Goal: Task Accomplishment & Management: Complete application form

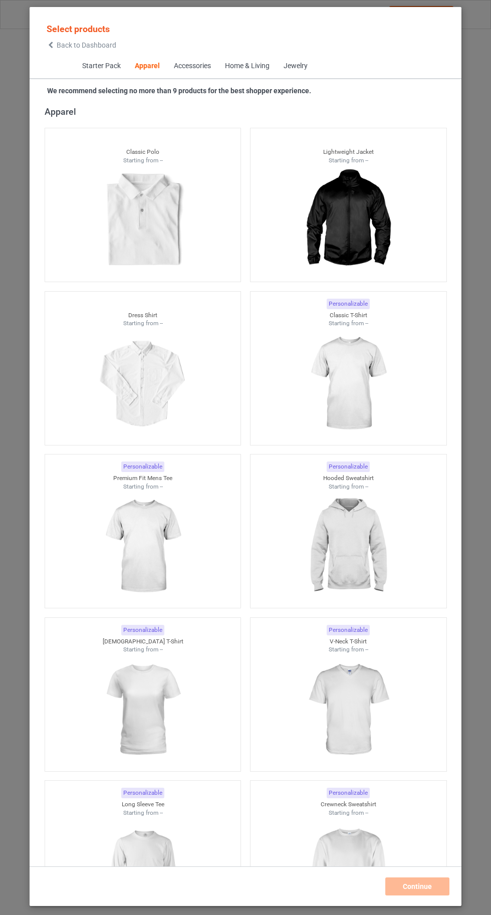
click at [353, 414] on img at bounding box center [348, 384] width 90 height 112
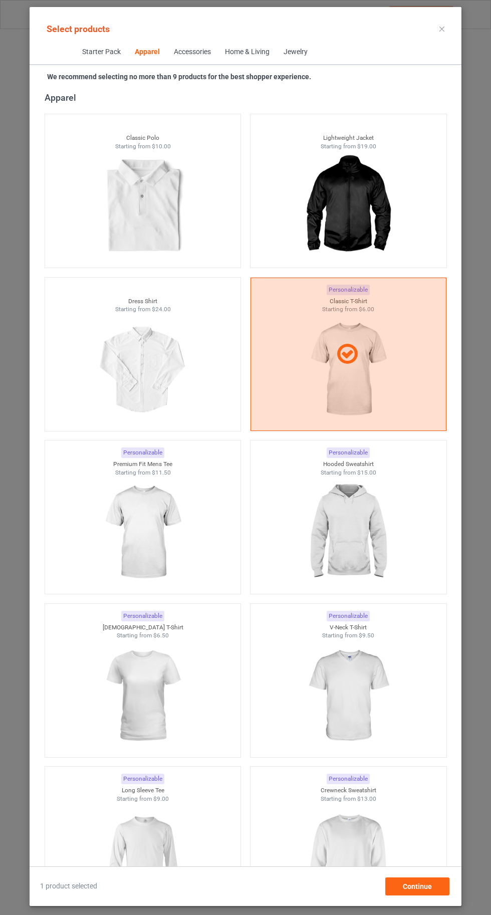
click at [365, 572] on img at bounding box center [348, 532] width 90 height 112
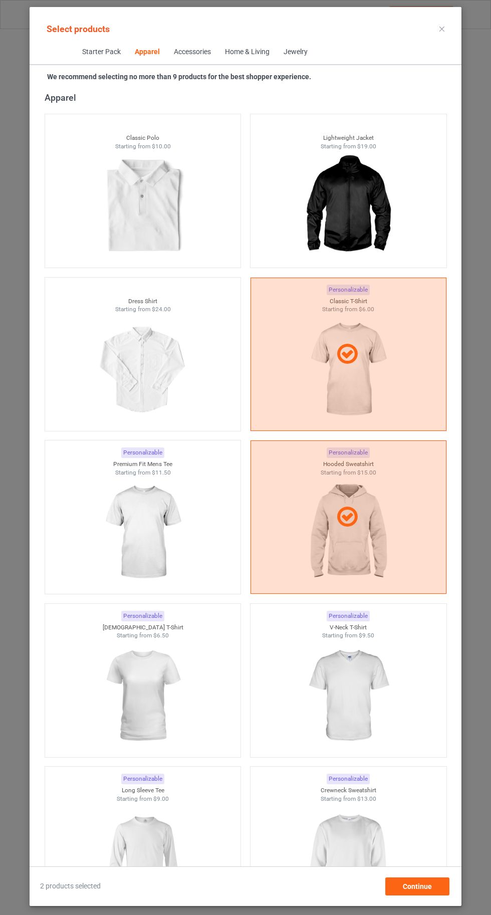
click at [368, 833] on img at bounding box center [348, 858] width 90 height 112
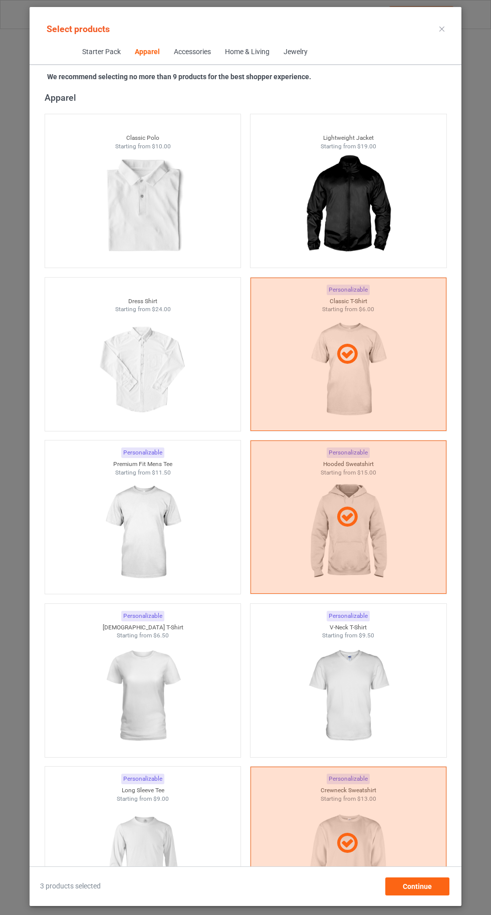
click at [167, 672] on img at bounding box center [143, 696] width 90 height 112
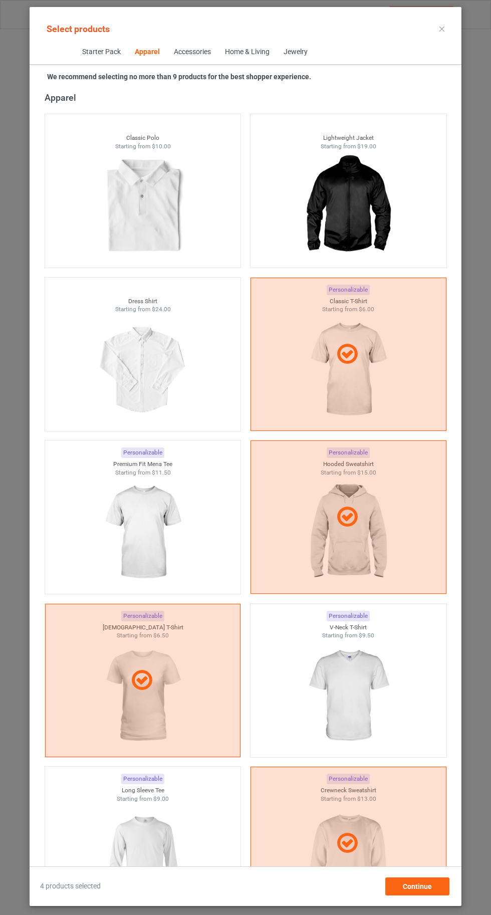
click at [155, 832] on img at bounding box center [143, 858] width 90 height 112
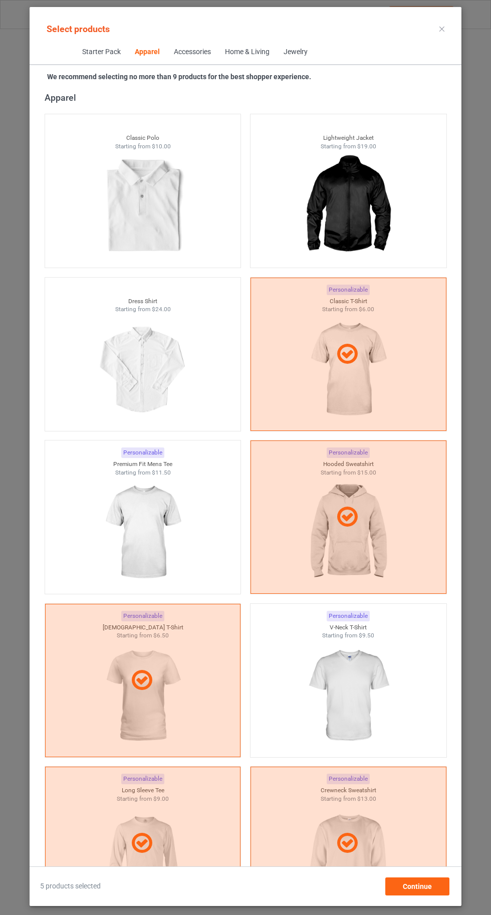
click at [386, 701] on img at bounding box center [348, 696] width 90 height 112
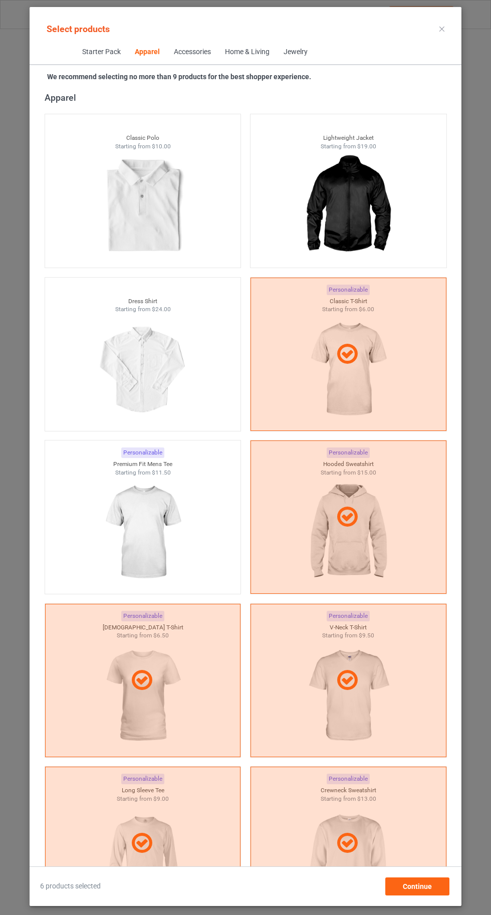
click at [182, 549] on img at bounding box center [143, 532] width 90 height 112
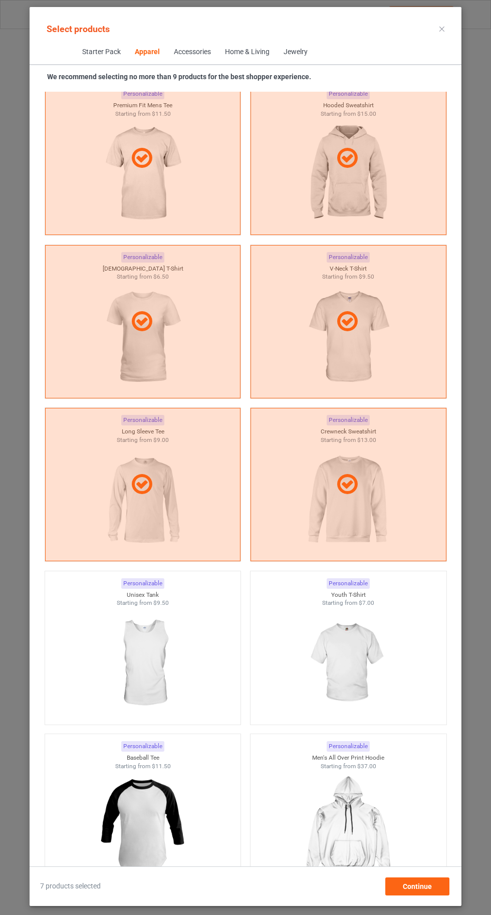
scroll to position [941, 0]
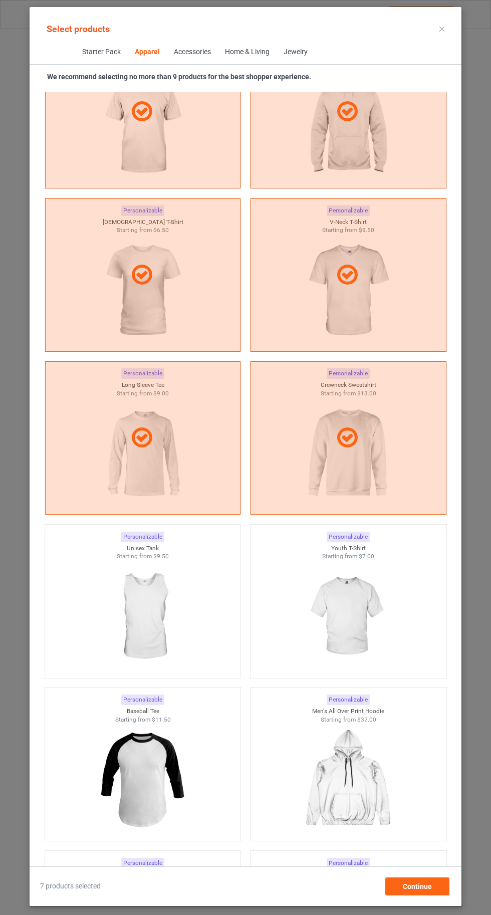
click at [373, 628] on img at bounding box center [348, 616] width 90 height 112
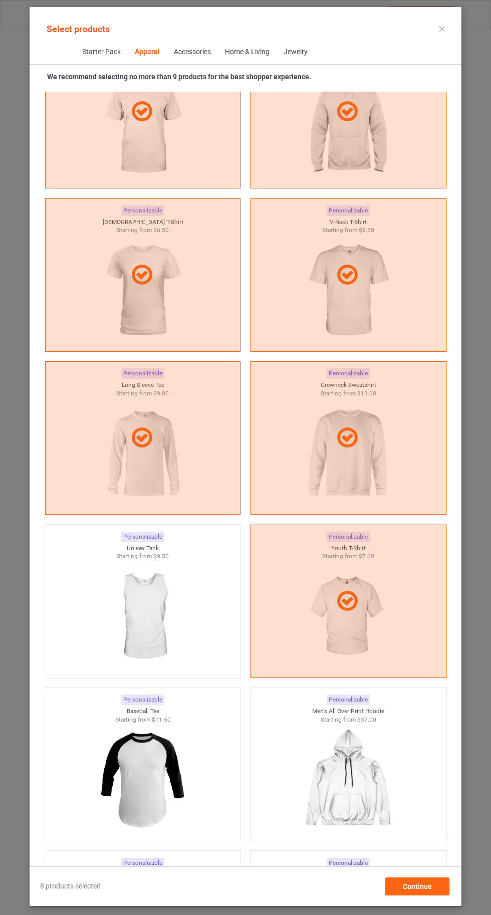
click at [442, 29] on icon at bounding box center [441, 29] width 5 height 5
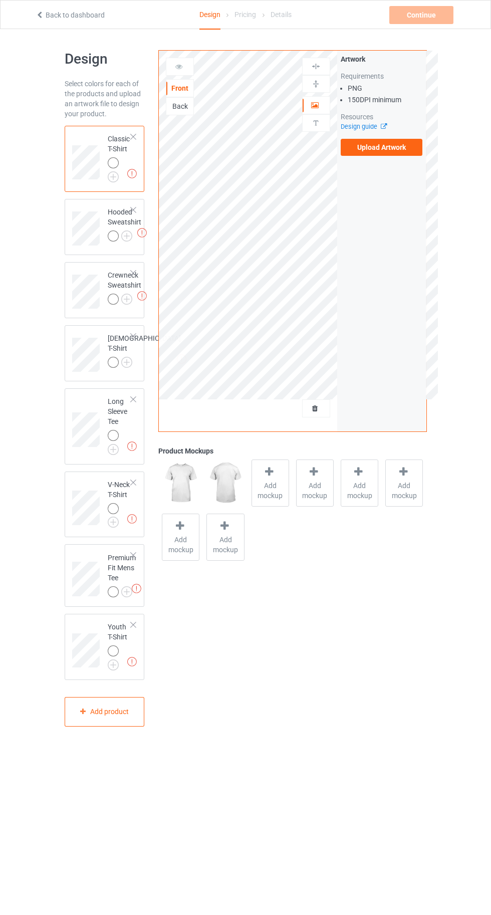
click at [0, 0] on img at bounding box center [0, 0] width 0 height 0
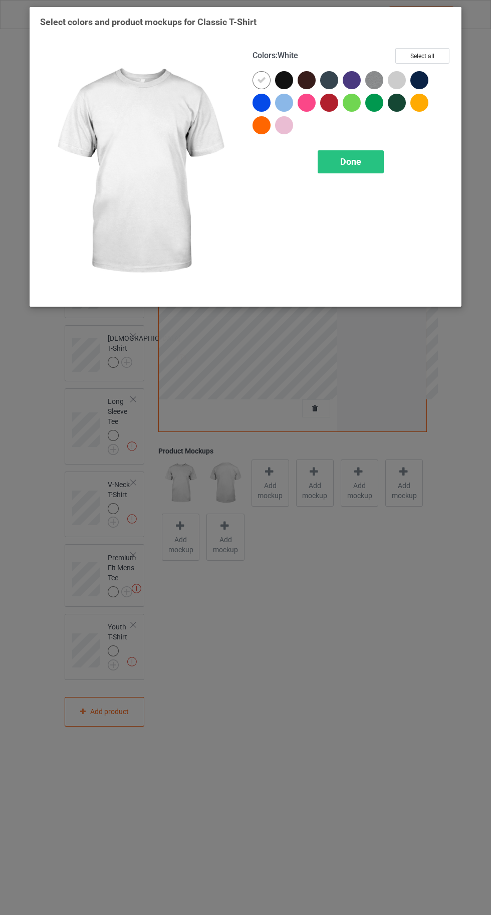
click at [394, 83] on div at bounding box center [397, 80] width 18 height 18
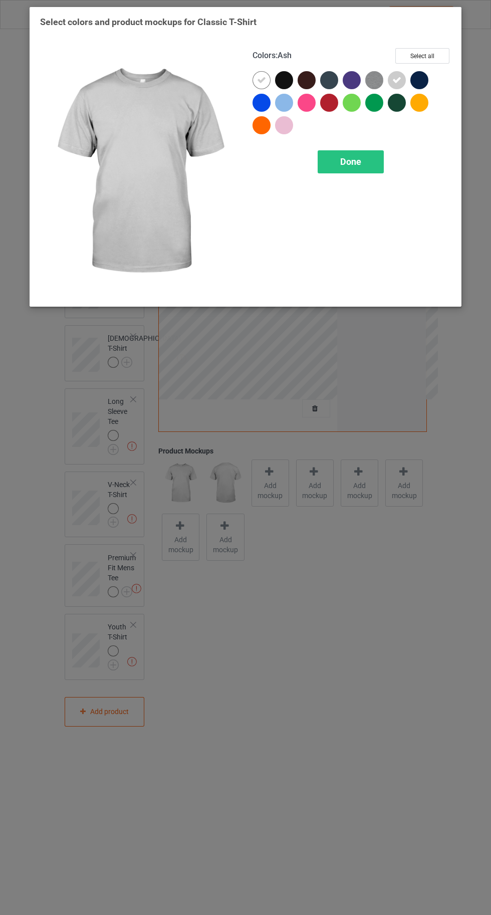
click at [369, 81] on img at bounding box center [374, 80] width 18 height 18
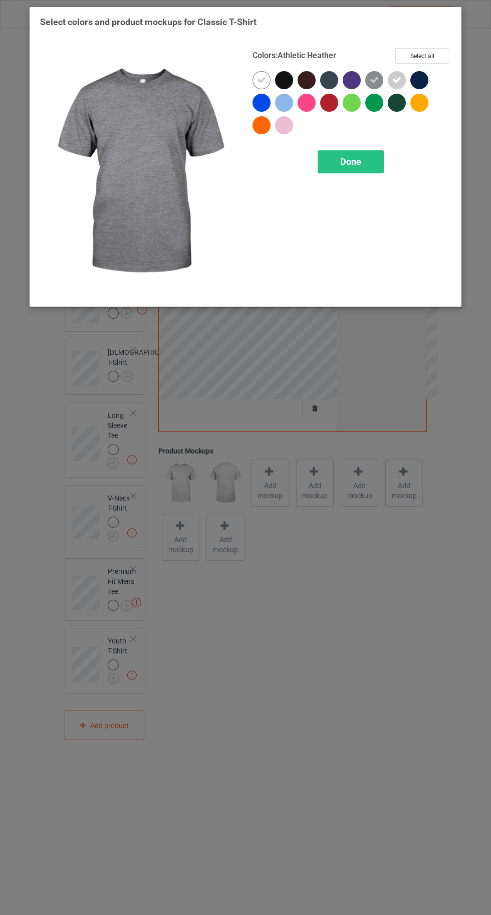
click at [438, 54] on button "Select all" at bounding box center [422, 56] width 54 height 16
click at [329, 102] on icon at bounding box center [329, 102] width 9 height 9
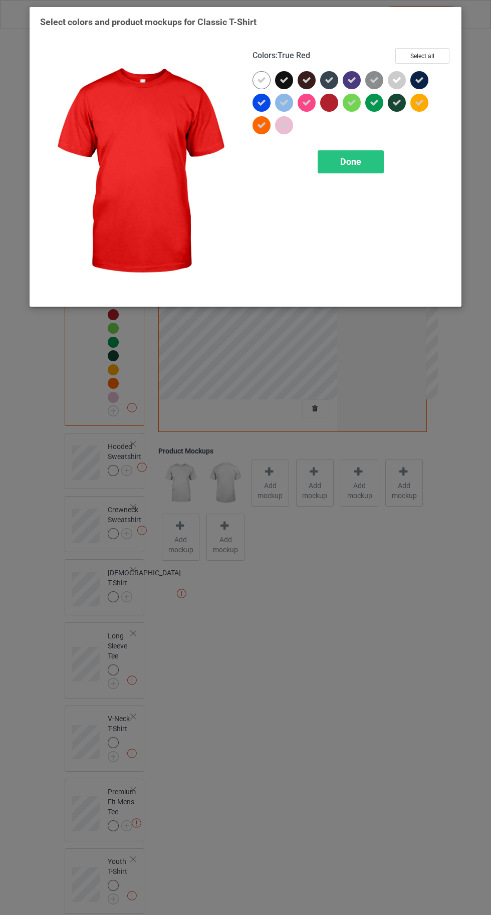
click at [369, 165] on div "Done" at bounding box center [351, 161] width 66 height 23
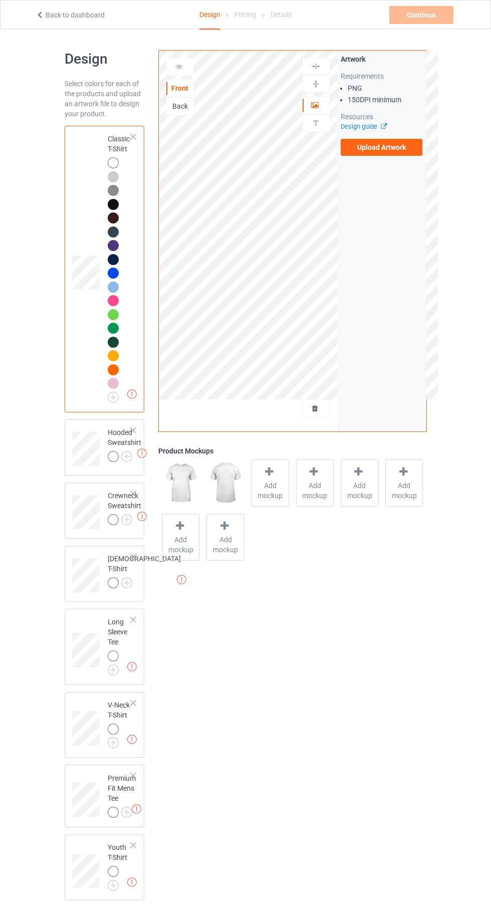
click at [0, 0] on img at bounding box center [0, 0] width 0 height 0
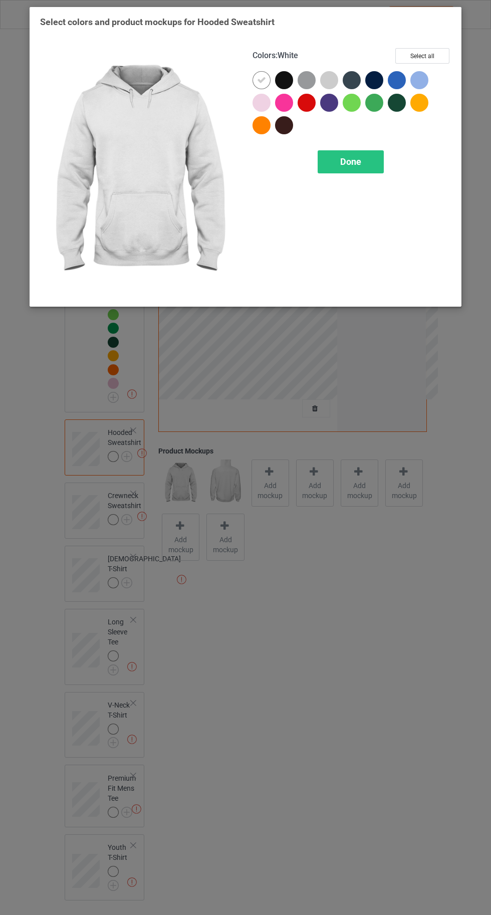
click at [332, 88] on div at bounding box center [329, 80] width 18 height 18
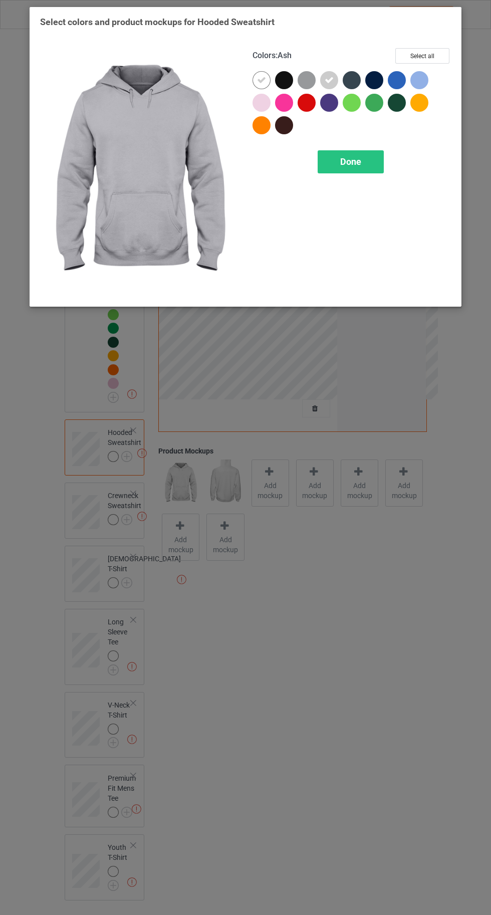
click at [307, 77] on div at bounding box center [307, 80] width 18 height 18
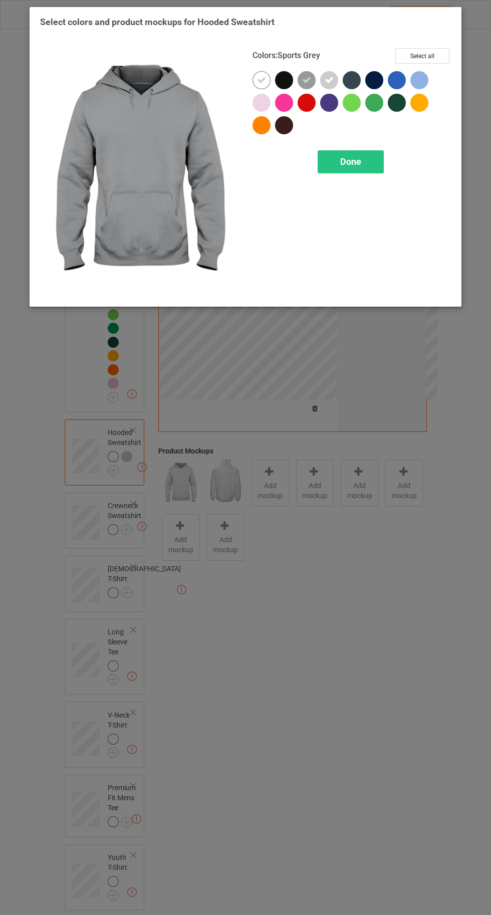
click at [425, 82] on div at bounding box center [419, 80] width 18 height 18
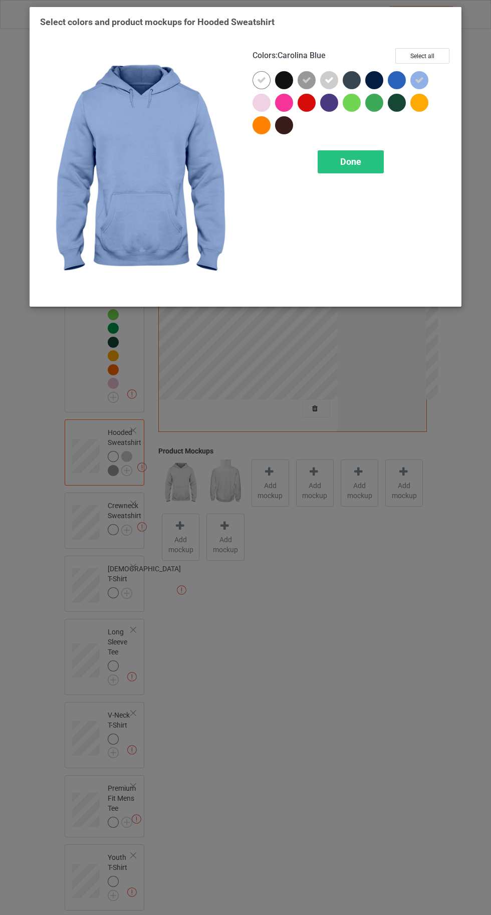
click at [437, 54] on button "Select all" at bounding box center [422, 56] width 54 height 16
click at [307, 102] on icon at bounding box center [306, 102] width 9 height 9
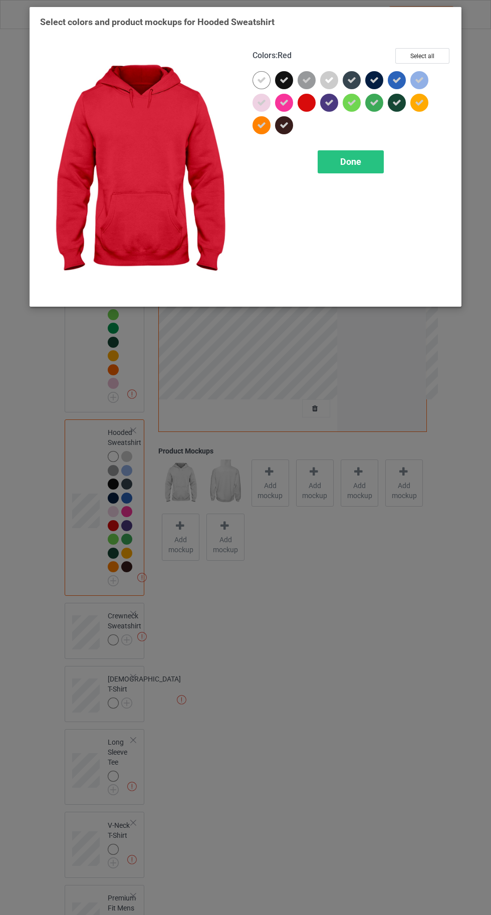
click at [369, 165] on div "Done" at bounding box center [351, 161] width 66 height 23
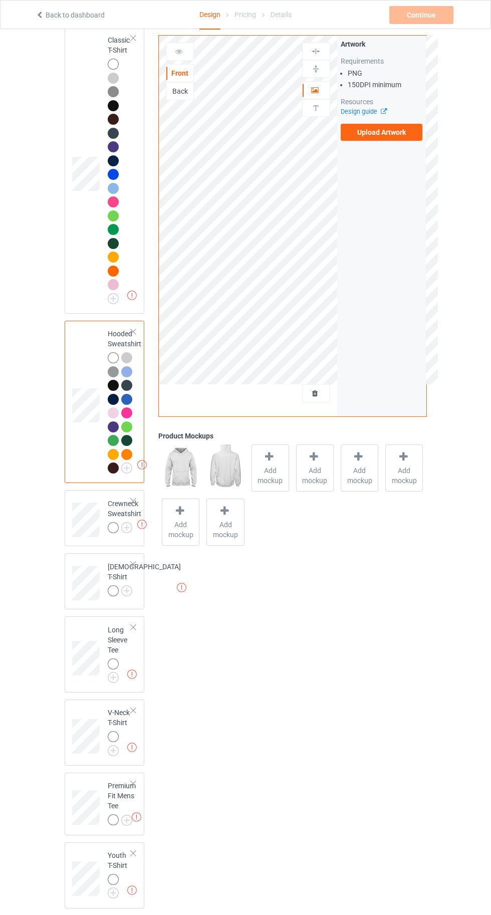
scroll to position [99, 0]
click at [0, 0] on img at bounding box center [0, 0] width 0 height 0
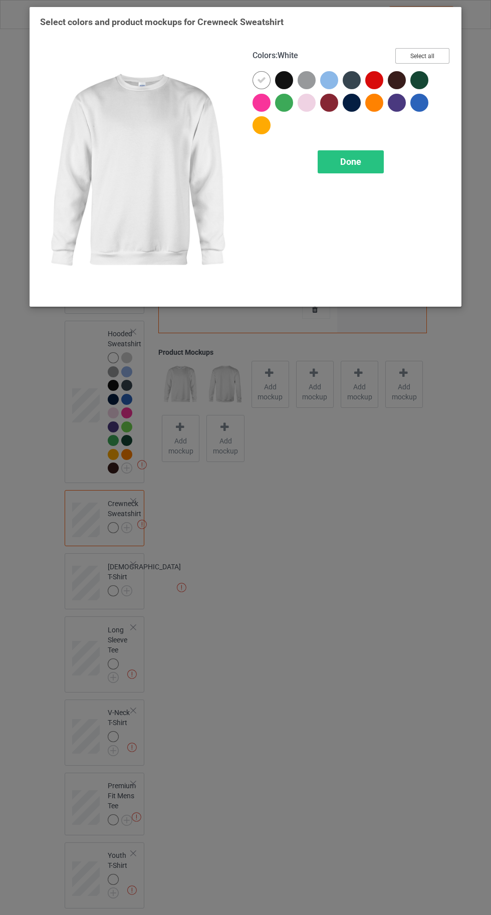
click at [430, 57] on button "Select all" at bounding box center [422, 56] width 54 height 16
click at [375, 80] on icon at bounding box center [374, 80] width 9 height 9
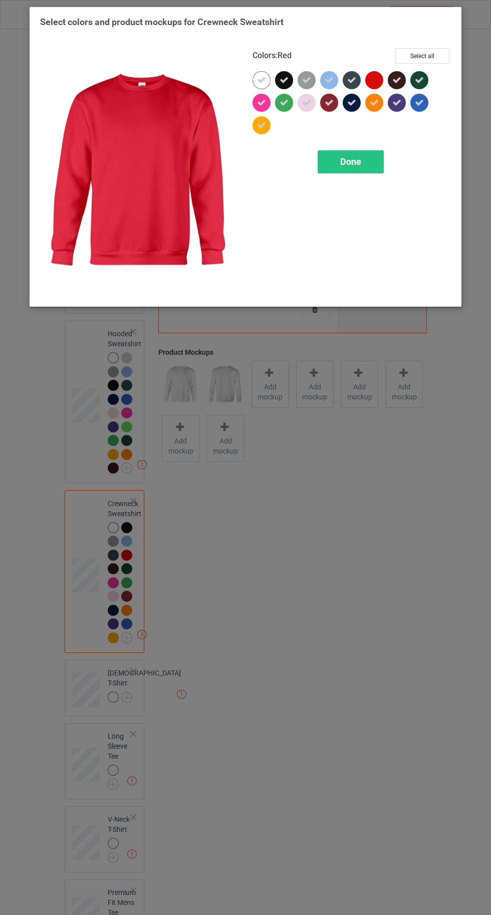
click at [366, 159] on div "Done" at bounding box center [351, 161] width 66 height 23
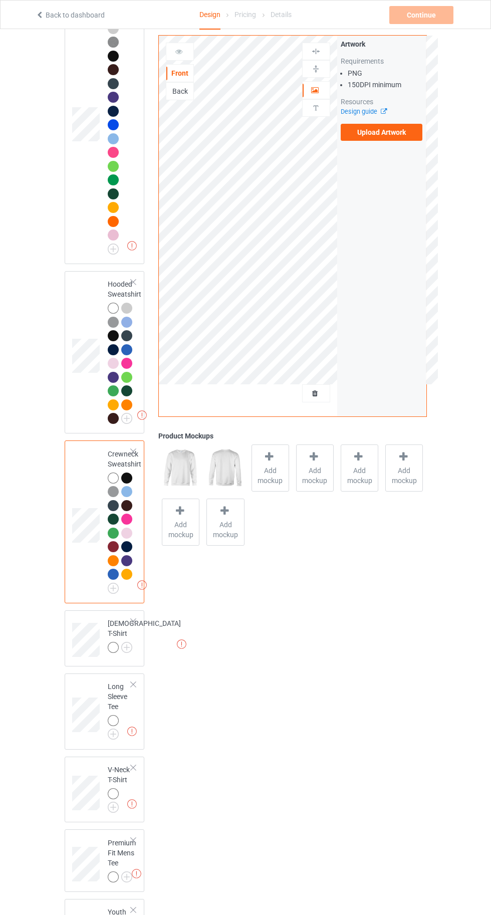
scroll to position [205, 0]
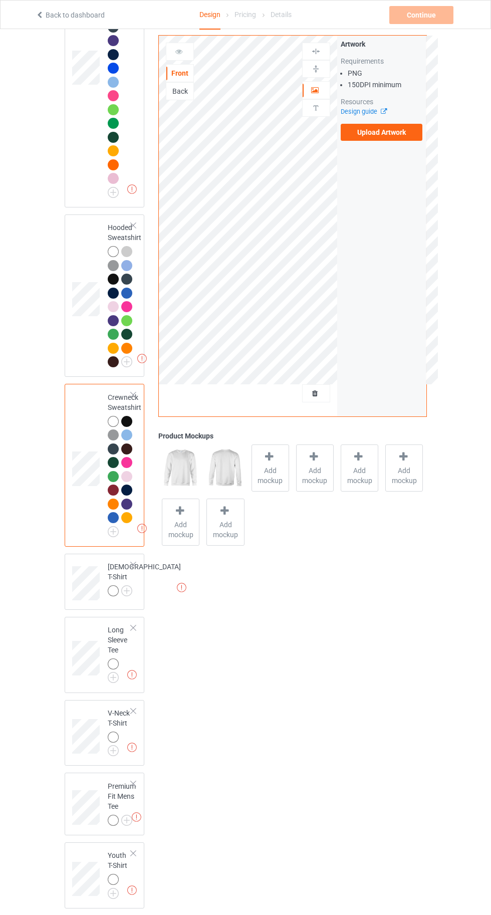
click at [0, 0] on img at bounding box center [0, 0] width 0 height 0
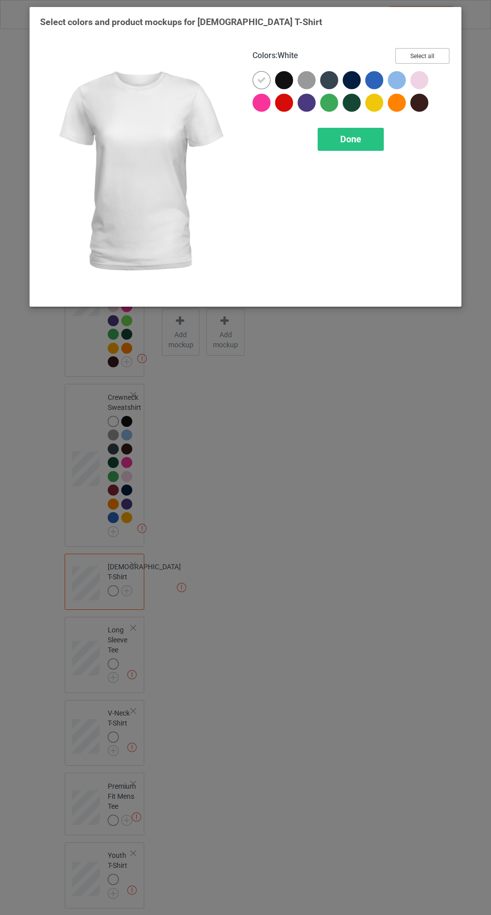
click at [436, 50] on button "Select all" at bounding box center [422, 56] width 54 height 16
click at [284, 102] on icon at bounding box center [283, 102] width 9 height 9
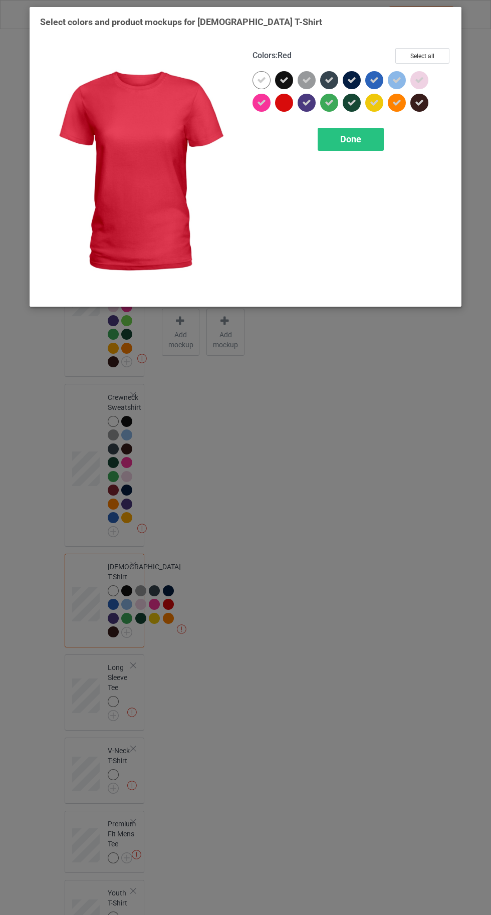
click at [373, 150] on div "Done" at bounding box center [351, 139] width 66 height 23
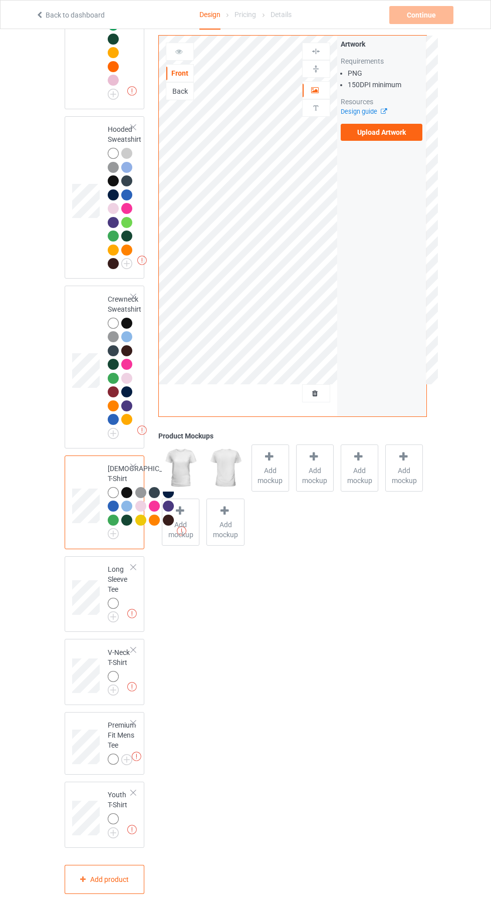
scroll to position [397, 0]
click at [0, 0] on img at bounding box center [0, 0] width 0 height 0
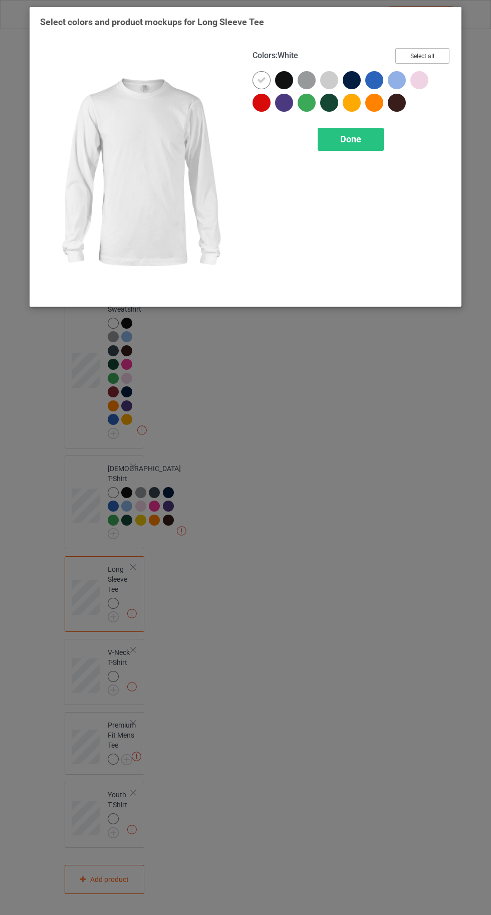
click at [447, 54] on button "Select all" at bounding box center [422, 56] width 54 height 16
click at [262, 105] on icon at bounding box center [261, 102] width 9 height 9
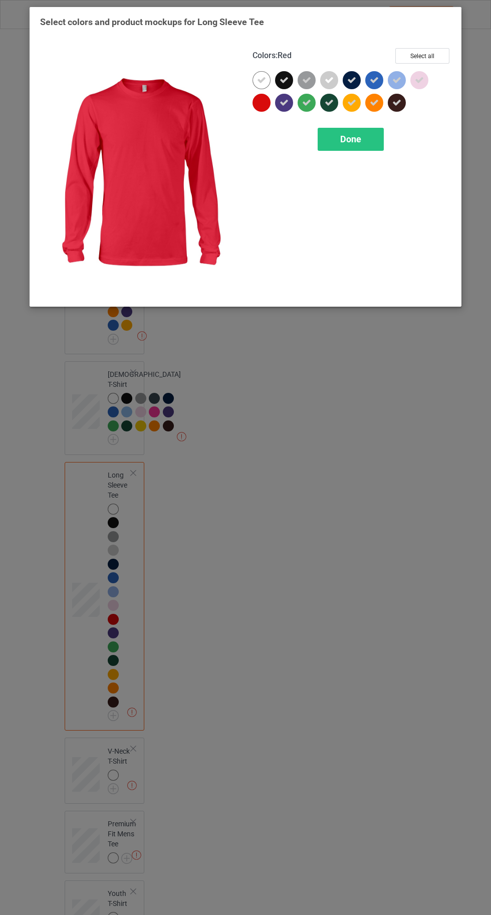
click at [364, 138] on div "Done" at bounding box center [351, 139] width 66 height 23
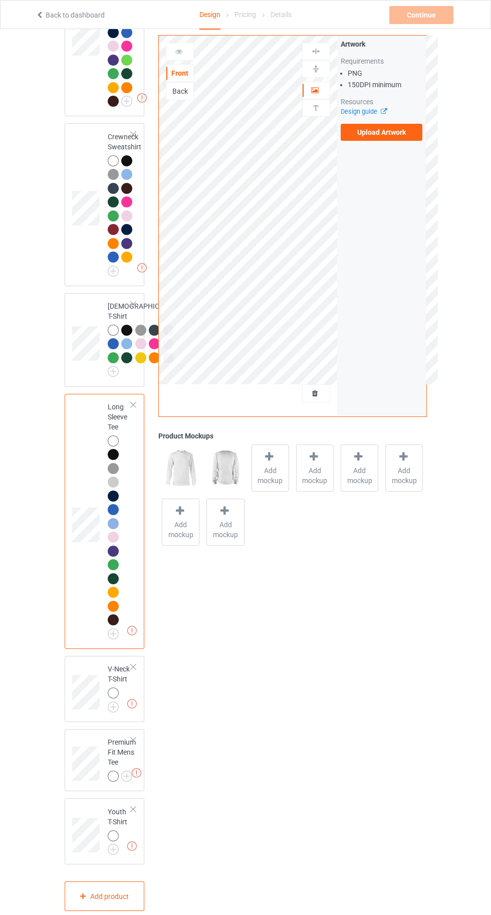
scroll to position [577, 0]
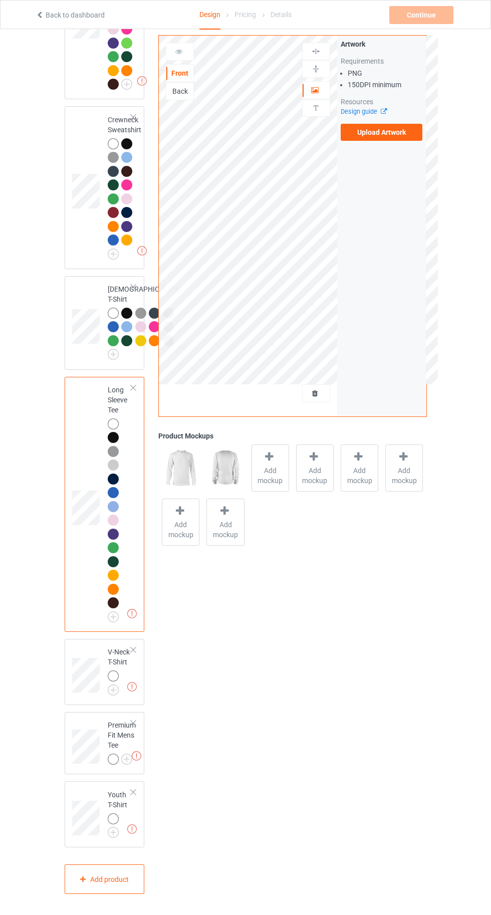
click at [0, 0] on img at bounding box center [0, 0] width 0 height 0
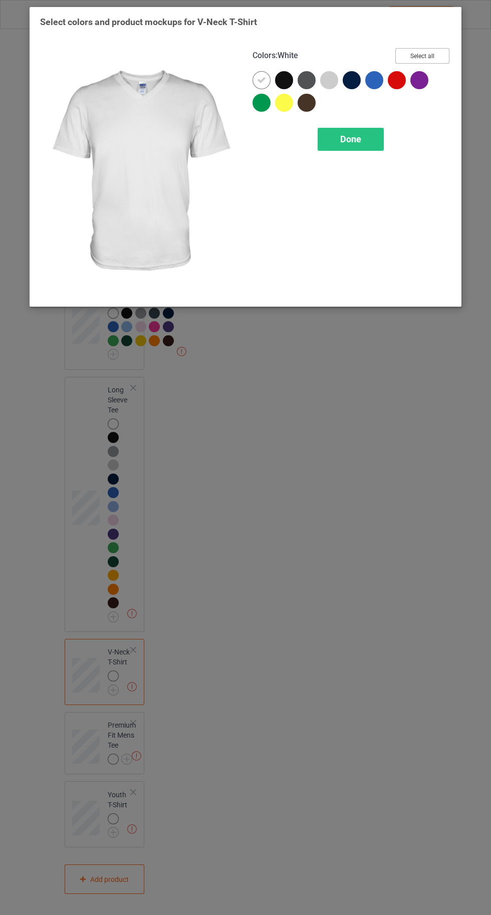
click at [440, 49] on button "Select all" at bounding box center [422, 56] width 54 height 16
click at [397, 79] on icon at bounding box center [396, 80] width 9 height 9
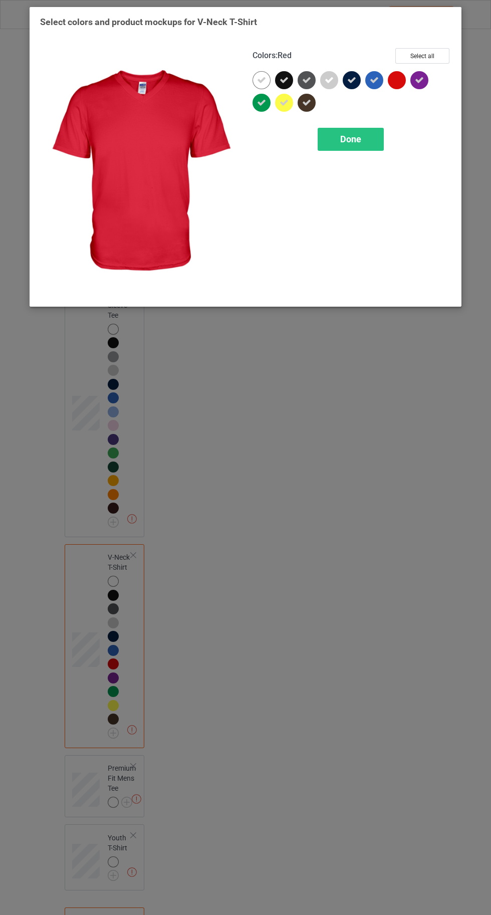
click at [381, 143] on div "Done" at bounding box center [351, 139] width 66 height 23
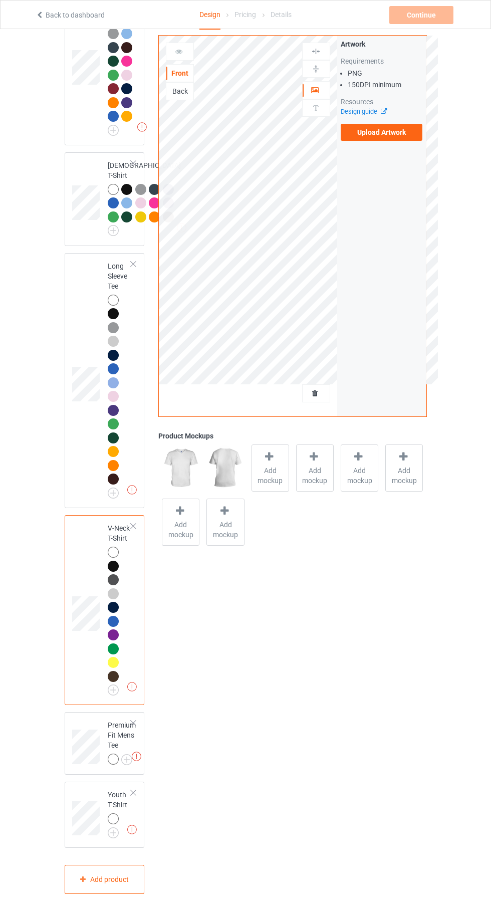
scroll to position [701, 0]
click at [0, 0] on img at bounding box center [0, 0] width 0 height 0
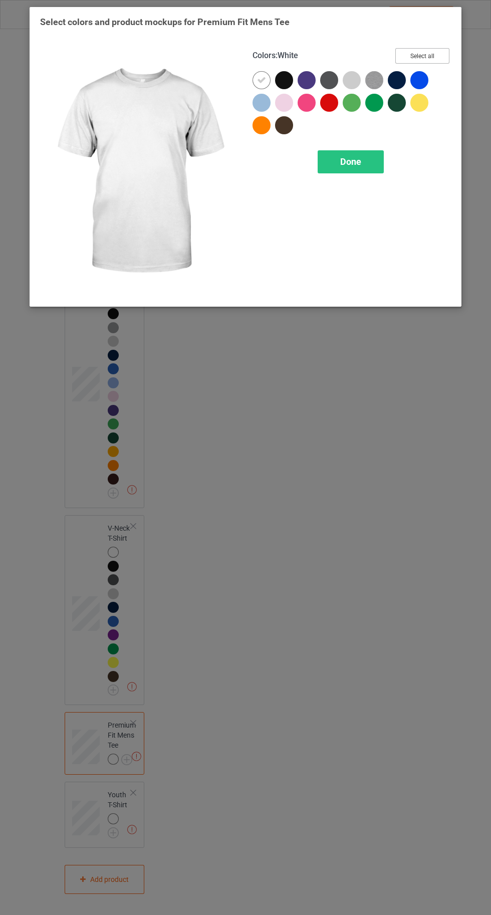
click at [425, 57] on button "Select all" at bounding box center [422, 56] width 54 height 16
click at [330, 103] on icon at bounding box center [329, 102] width 9 height 9
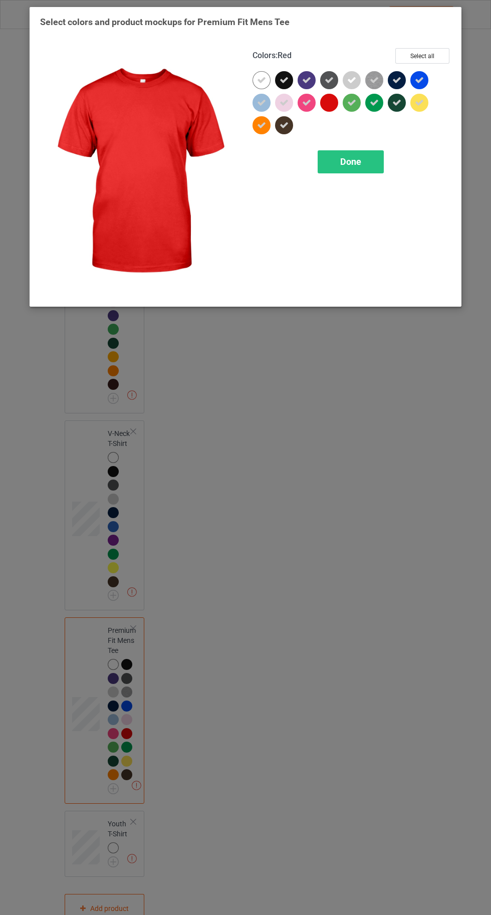
click at [361, 158] on div "Done" at bounding box center [351, 161] width 66 height 23
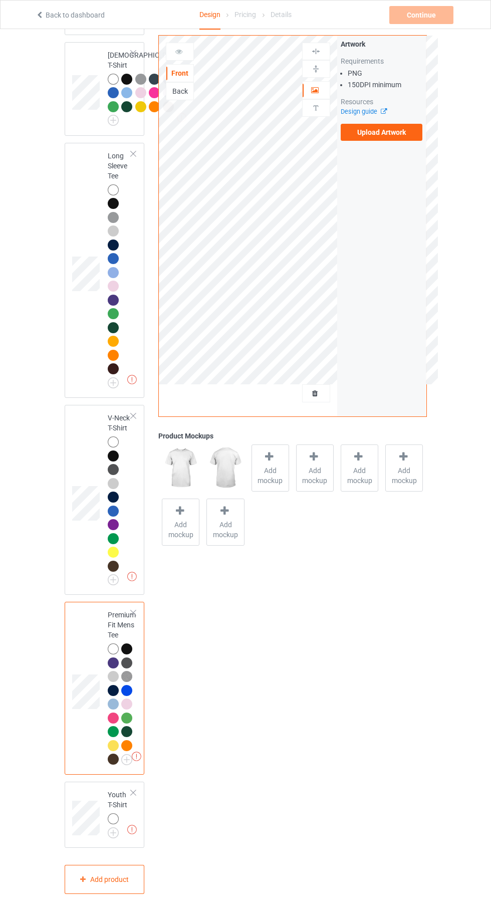
scroll to position [811, 0]
click at [0, 0] on img at bounding box center [0, 0] width 0 height 0
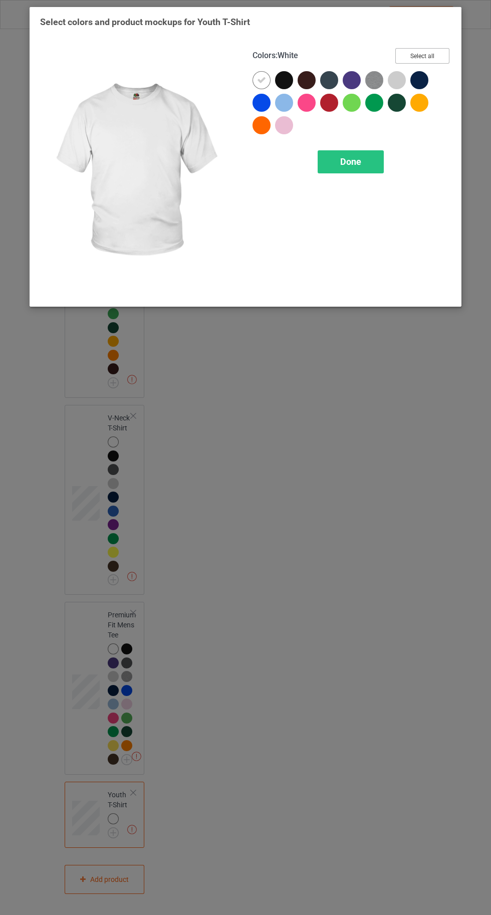
click at [437, 52] on button "Select all" at bounding box center [422, 56] width 54 height 16
click at [330, 99] on icon at bounding box center [329, 102] width 9 height 9
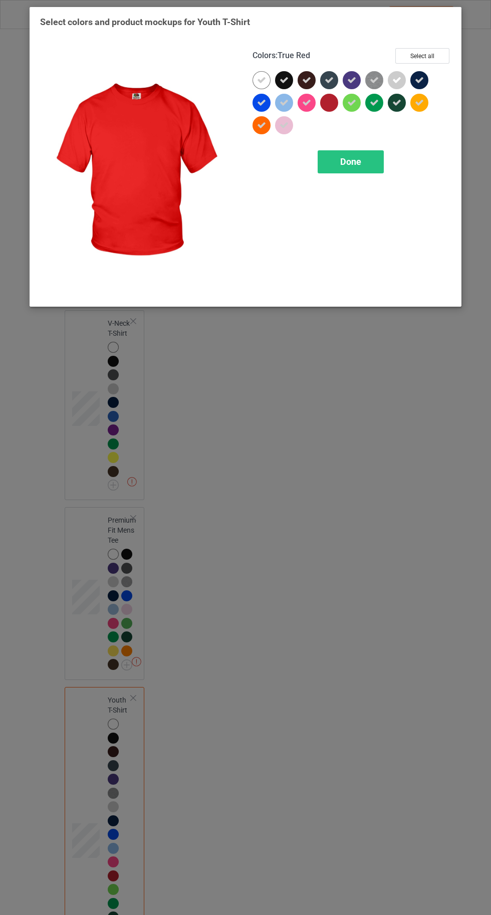
click at [370, 158] on div "Done" at bounding box center [351, 161] width 66 height 23
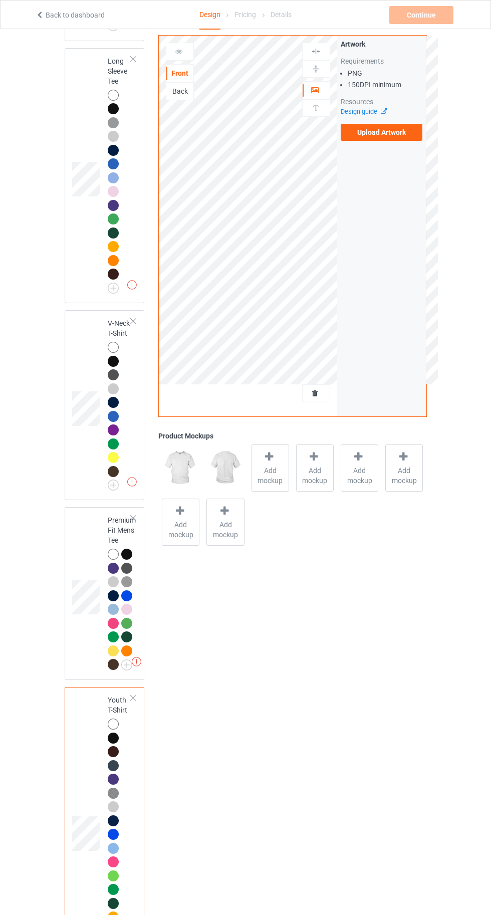
click at [389, 133] on label "Upload Artwork" at bounding box center [382, 132] width 82 height 17
click at [0, 0] on input "Upload Artwork" at bounding box center [0, 0] width 0 height 0
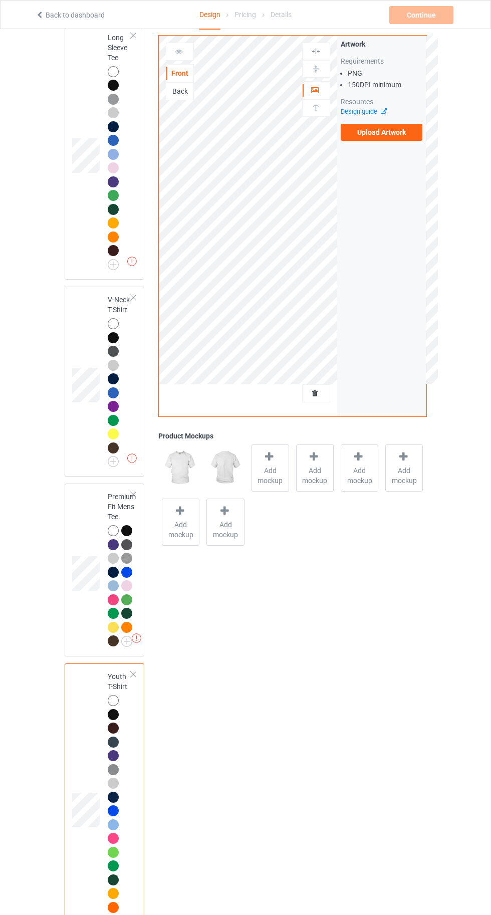
scroll to position [881, 0]
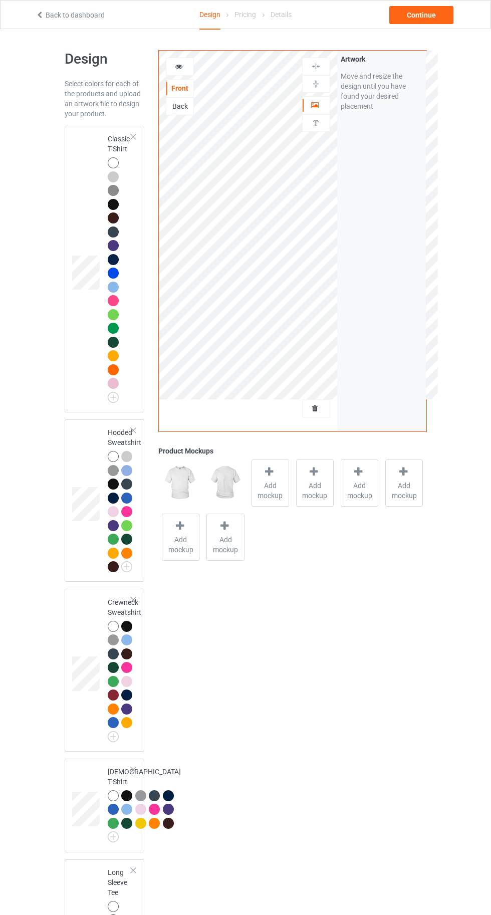
click at [112, 162] on div at bounding box center [113, 162] width 11 height 11
click at [282, 487] on span "Add mockup" at bounding box center [270, 490] width 37 height 20
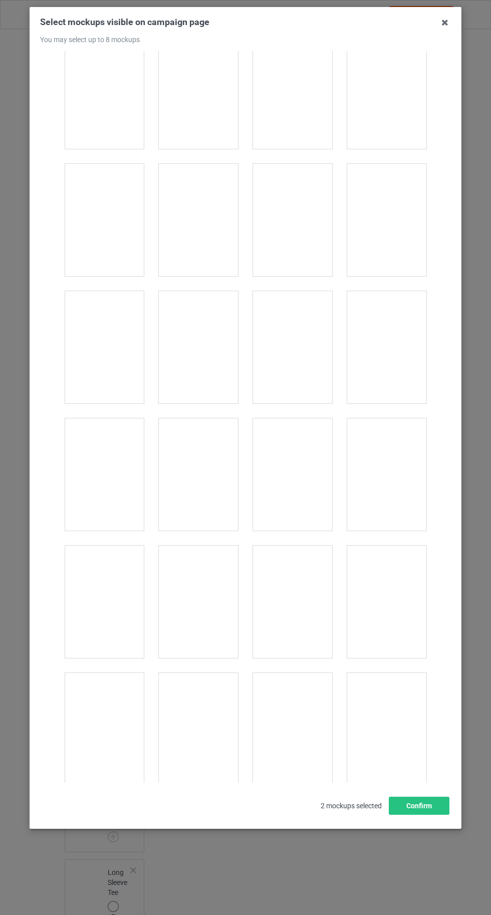
scroll to position [1827, 0]
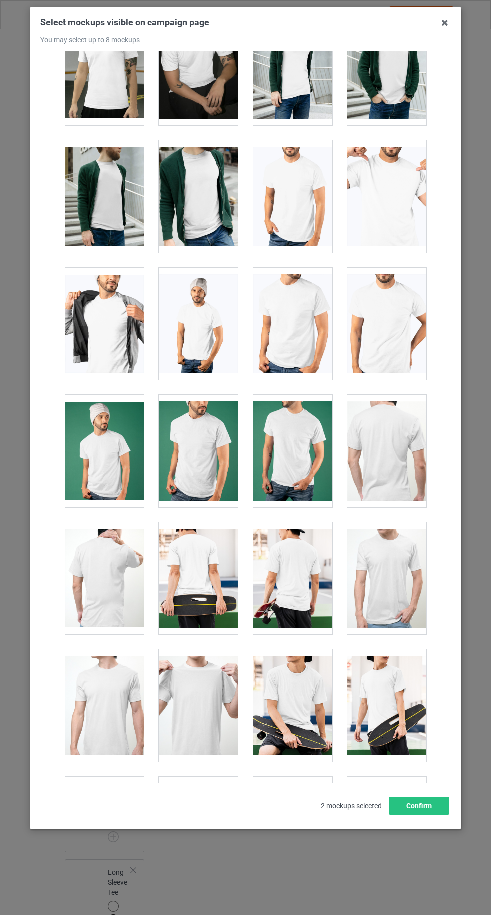
click at [306, 681] on div at bounding box center [292, 705] width 79 height 112
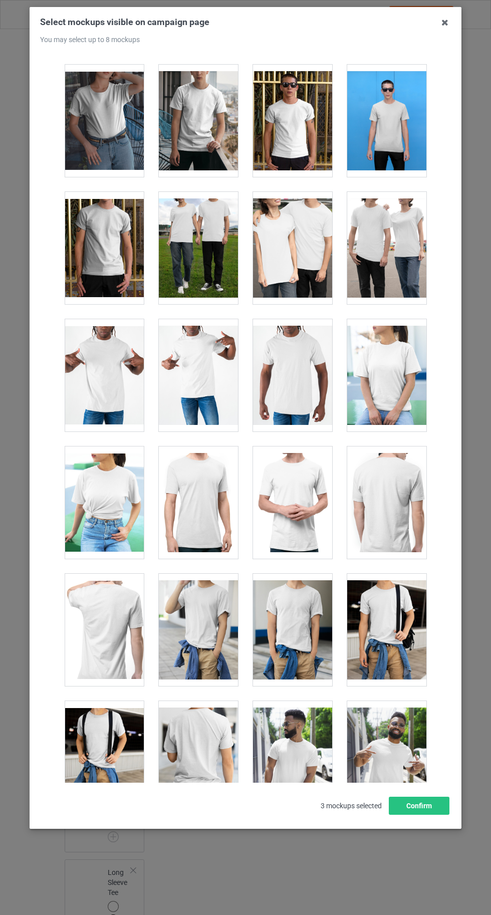
scroll to position [5202, 0]
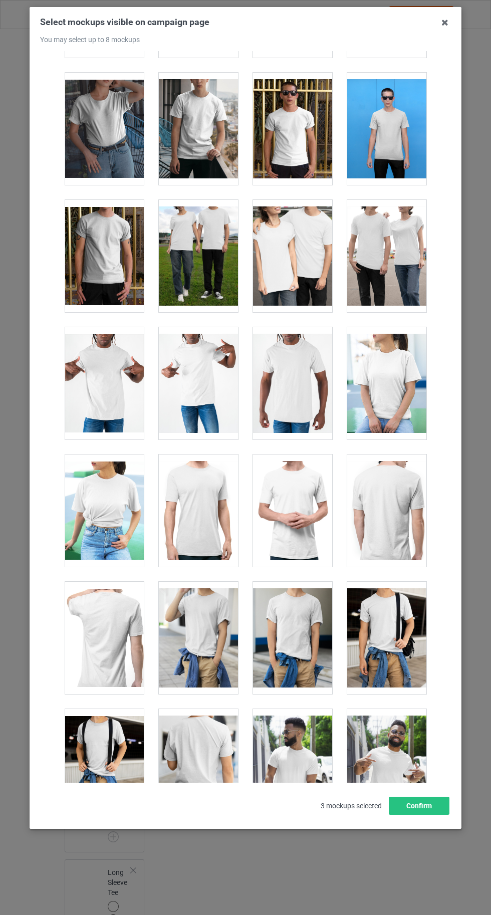
click at [114, 492] on div at bounding box center [104, 510] width 79 height 112
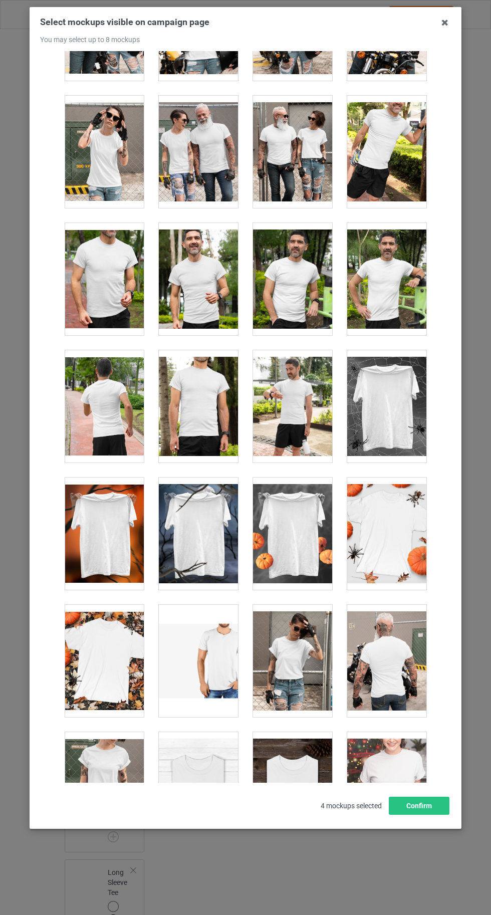
scroll to position [9501, 0]
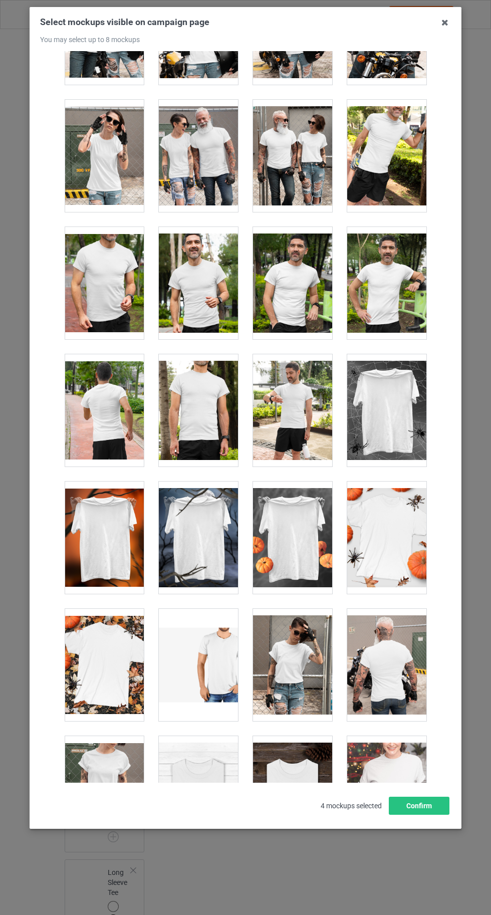
click at [107, 496] on div at bounding box center [104, 537] width 79 height 112
click at [424, 814] on div "Select mockups visible on campaign page You may select up to 8 mockups 1 2 3 4 …" at bounding box center [245, 415] width 411 height 798
click at [295, 514] on div at bounding box center [292, 537] width 79 height 112
click at [434, 814] on button "Confirm" at bounding box center [419, 805] width 61 height 18
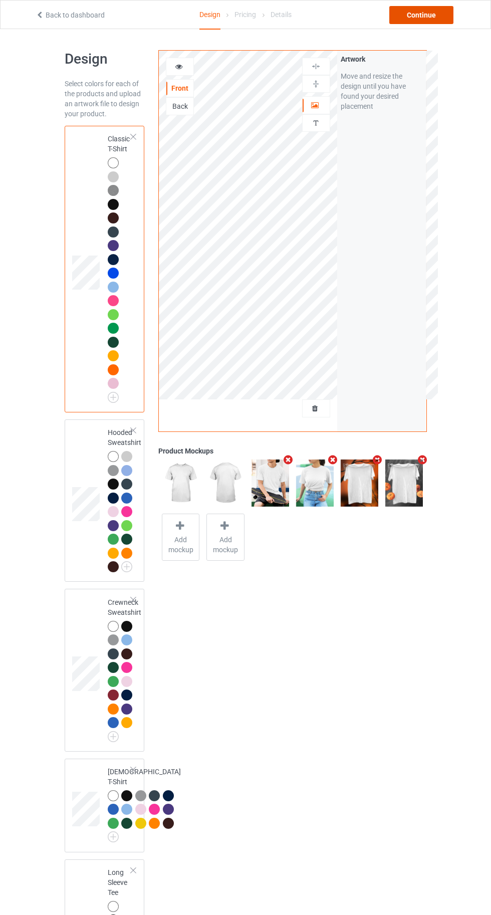
click at [437, 19] on div "Continue" at bounding box center [421, 15] width 64 height 18
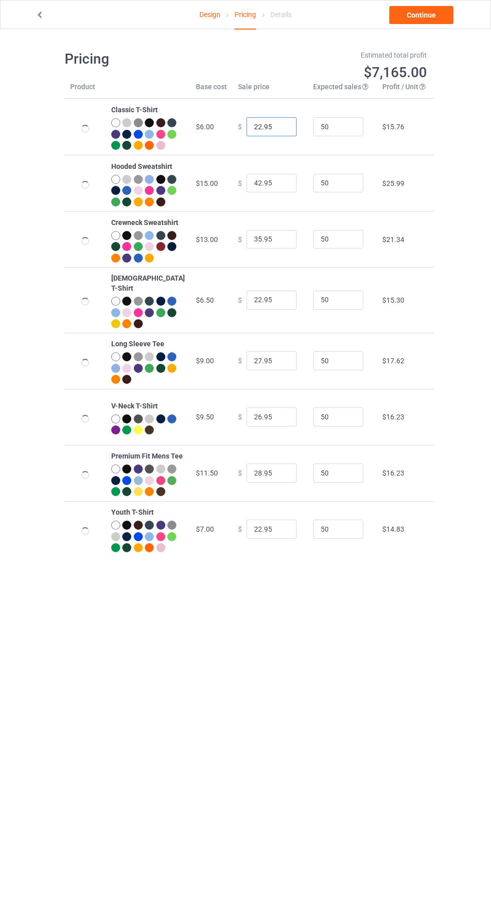
click at [257, 132] on input "22.95" at bounding box center [271, 126] width 50 height 19
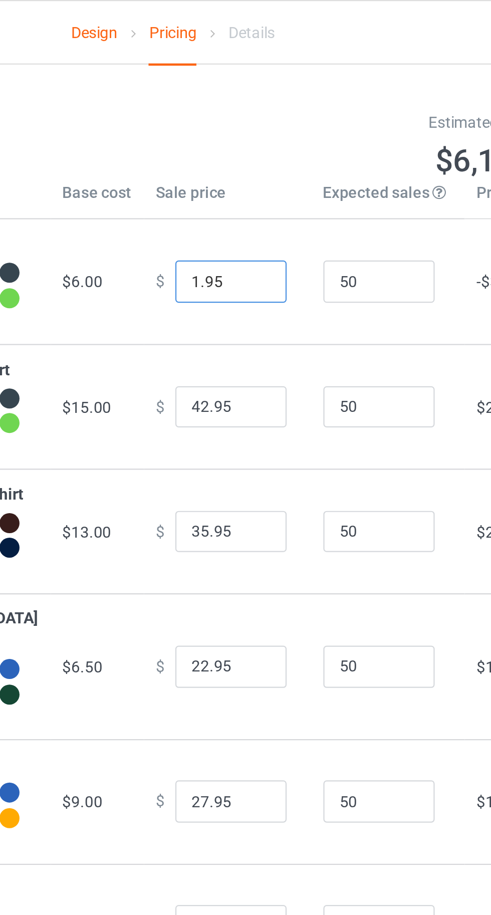
type input "18.95"
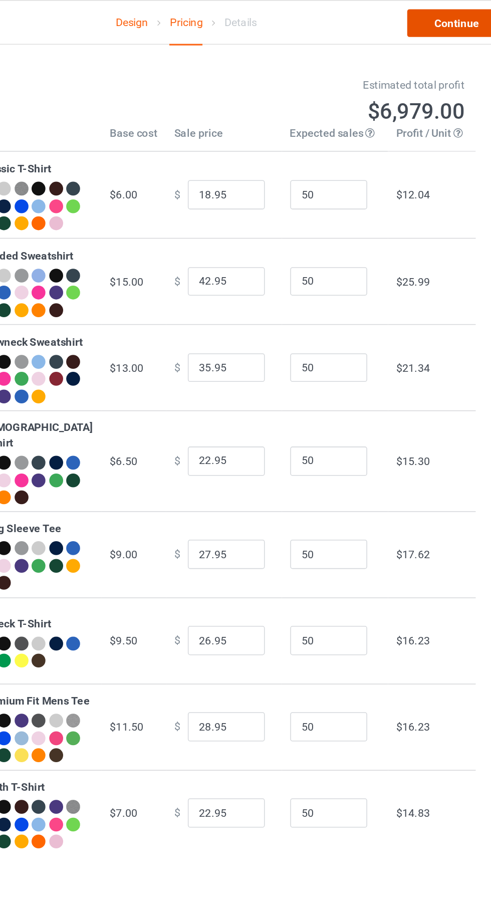
click at [415, 16] on link "Continue" at bounding box center [421, 15] width 64 height 18
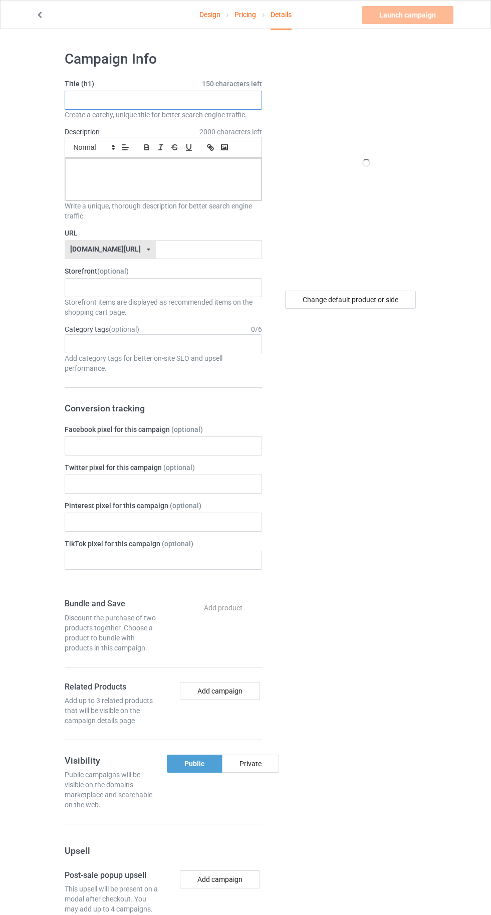
click at [146, 99] on input "text" at bounding box center [163, 100] width 197 height 19
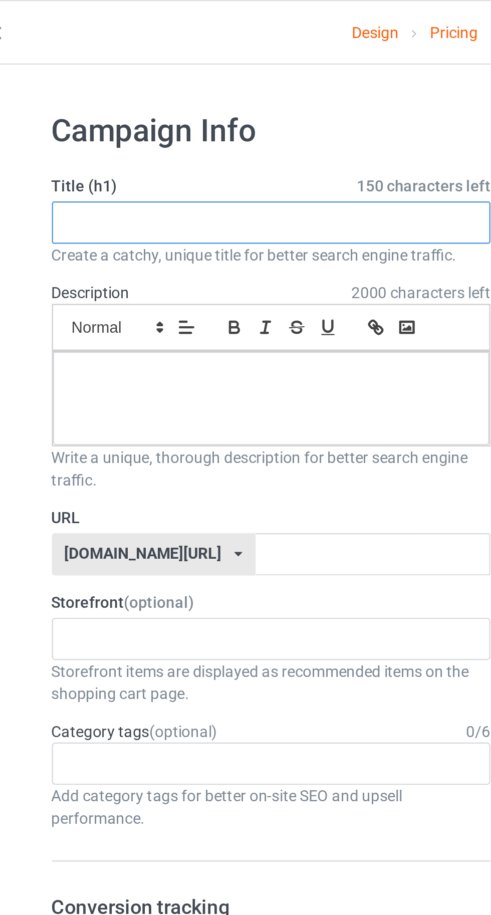
paste input "I MAY BE A HANDFUL BUT so are my tits"
type input "I MAY BE A HANDFUL BUT so are my tits"
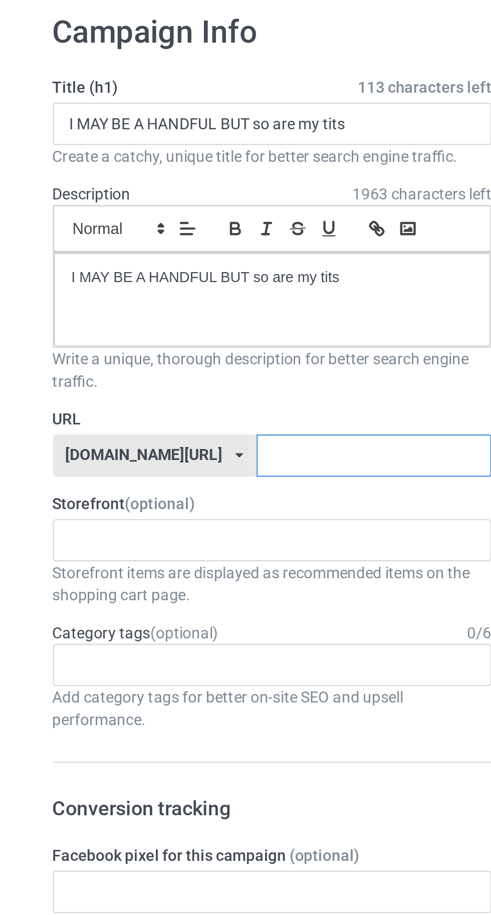
click at [207, 250] on input "text" at bounding box center [209, 249] width 106 height 19
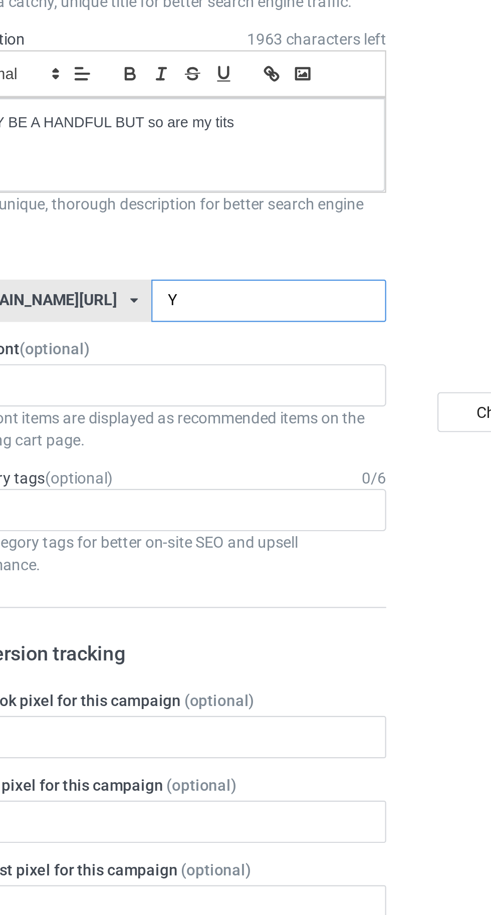
type input "Yt"
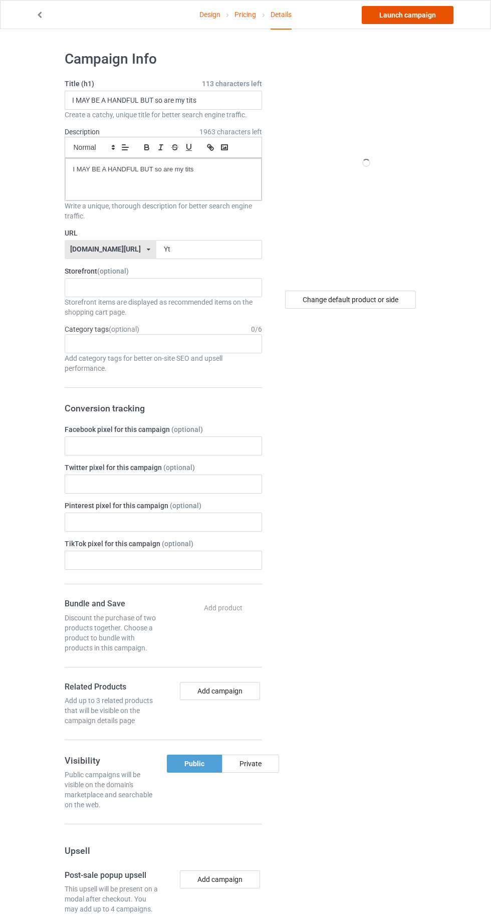
click at [404, 16] on link "Launch campaign" at bounding box center [408, 15] width 92 height 18
